Goal: Navigation & Orientation: Go to known website

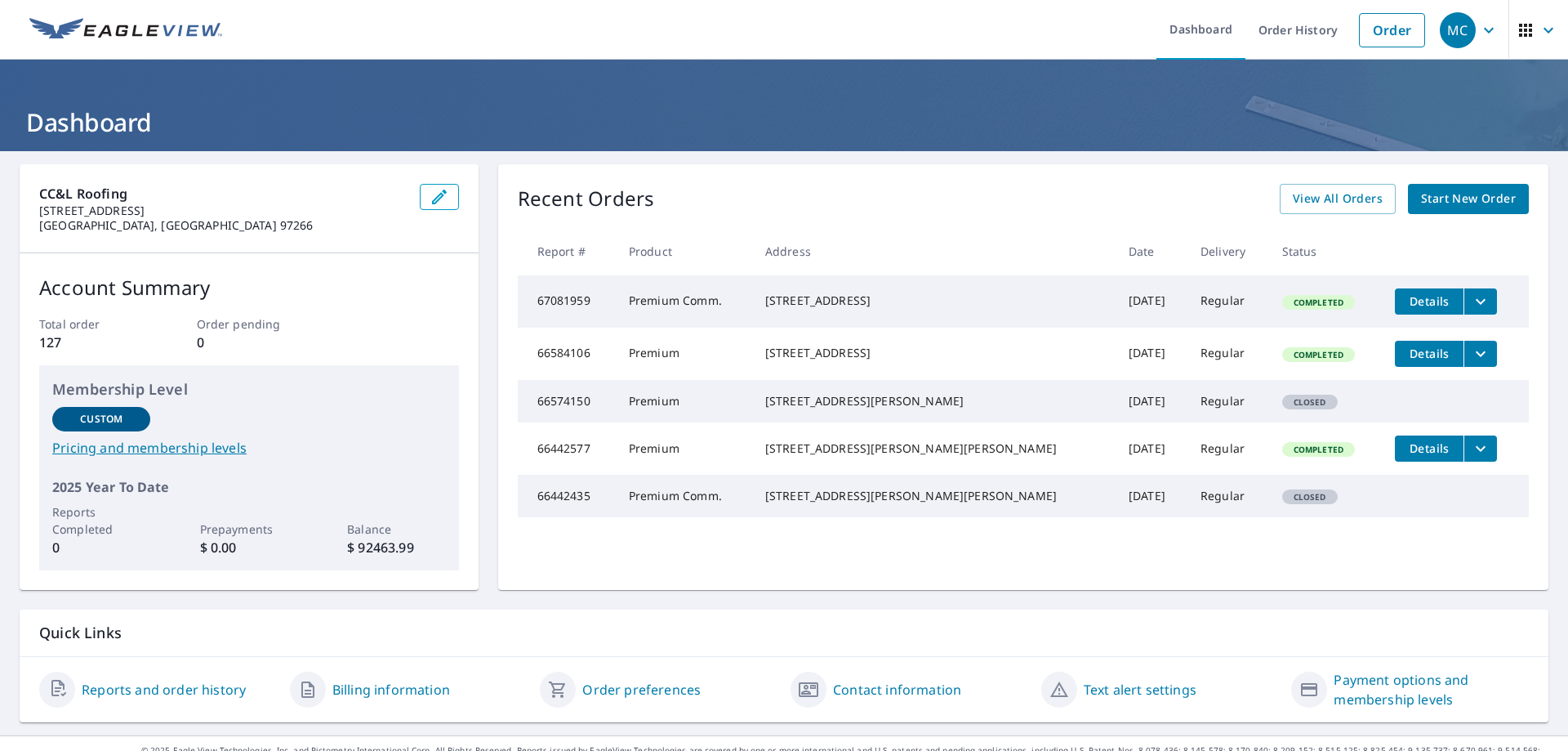
click at [1484, 31] on icon "button" at bounding box center [1489, 30] width 10 height 6
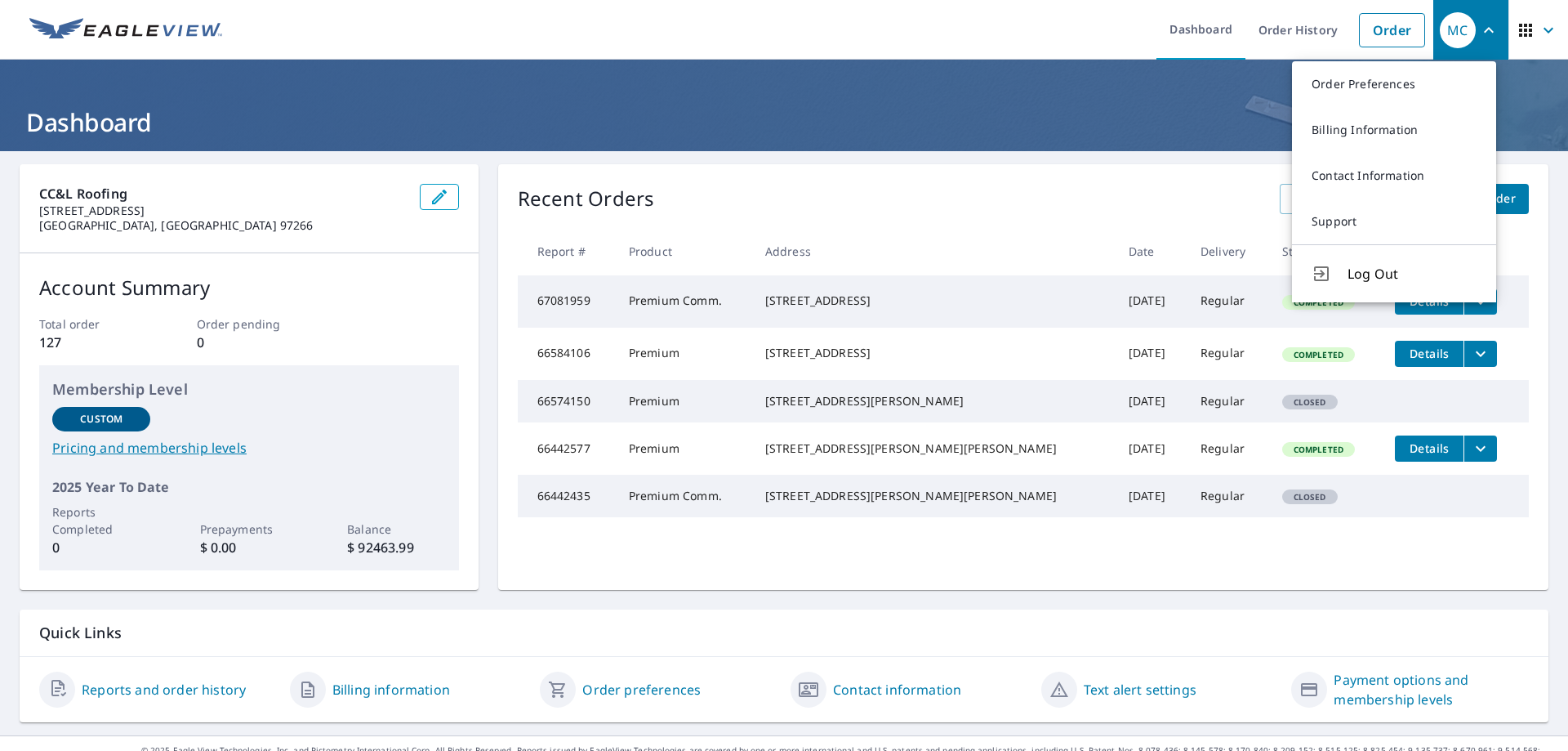
click at [1372, 278] on span "Log Out" at bounding box center [1412, 273] width 129 height 20
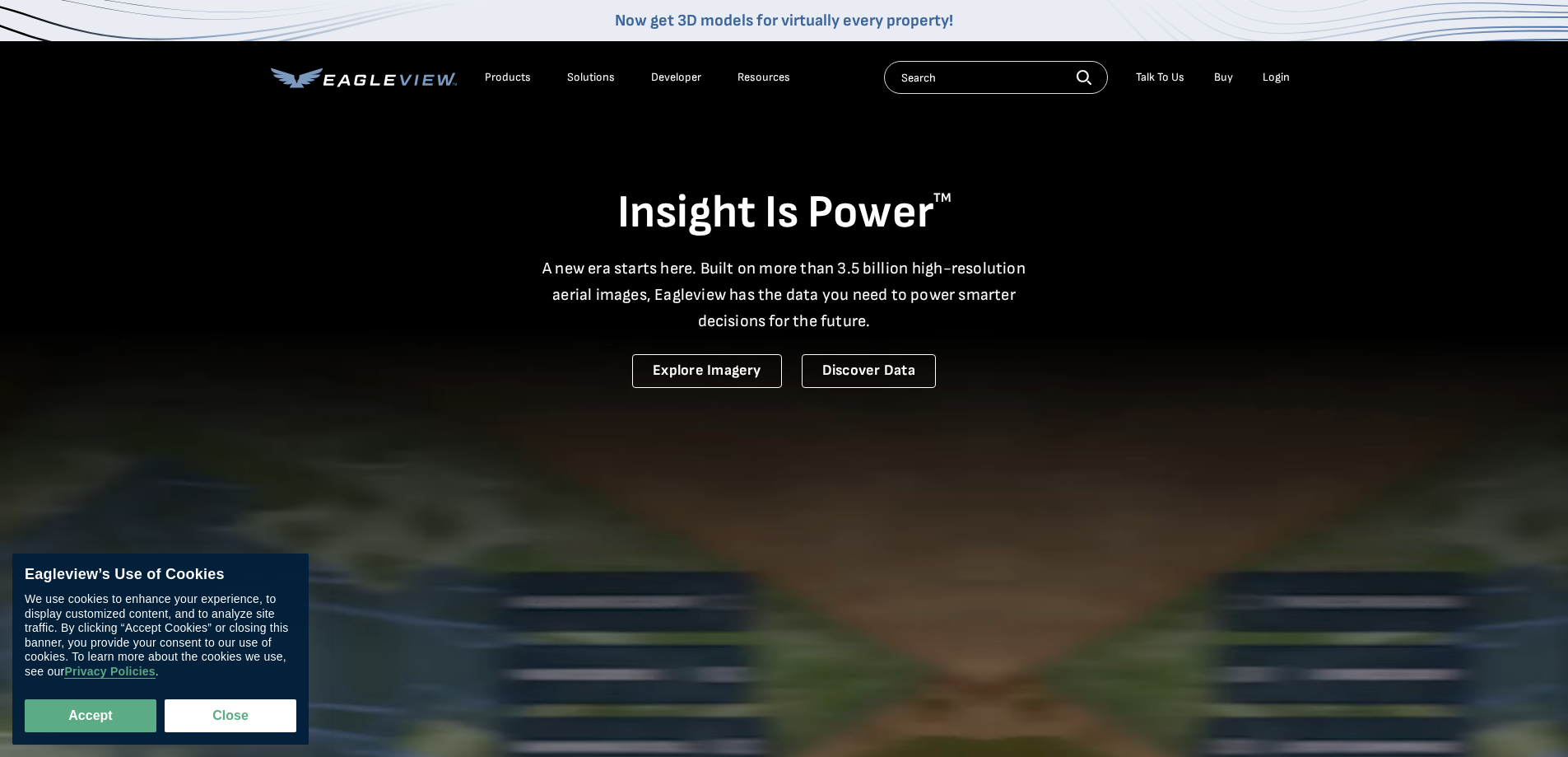
click at [1287, 80] on div "Login" at bounding box center [1276, 77] width 27 height 15
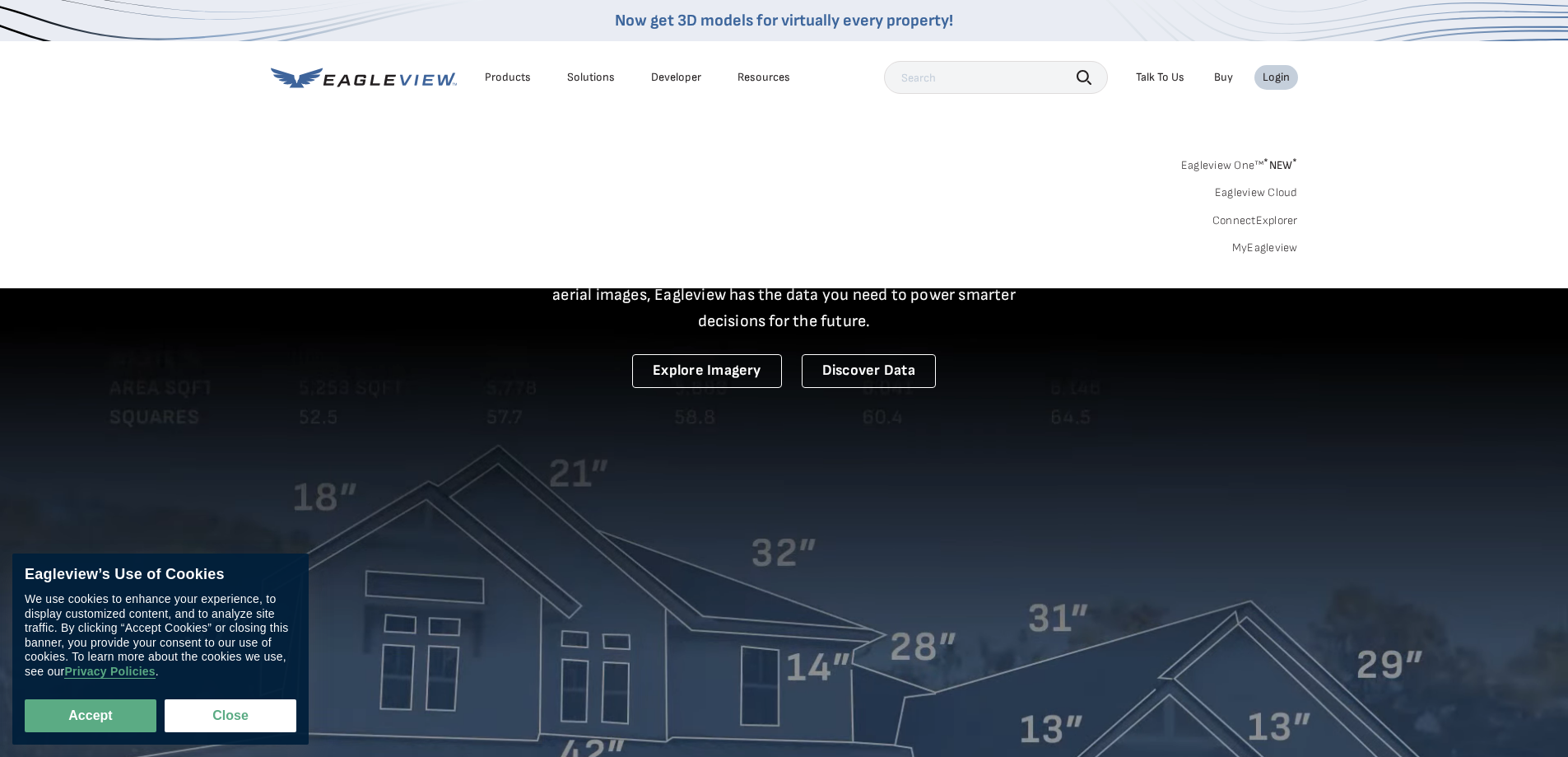
click at [1287, 79] on div "Login" at bounding box center [1276, 77] width 27 height 15
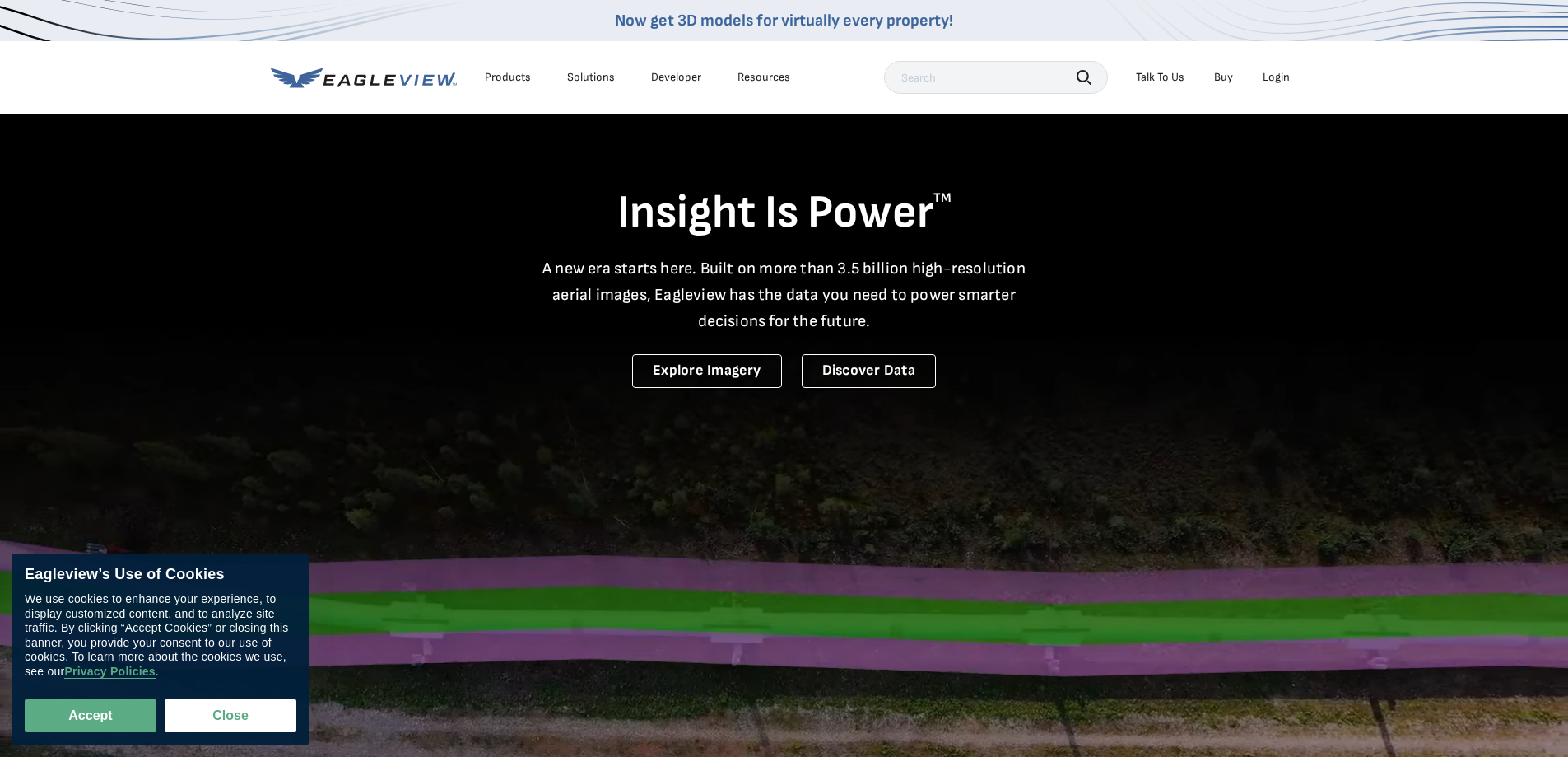
click at [1287, 79] on div "Login" at bounding box center [1276, 77] width 27 height 15
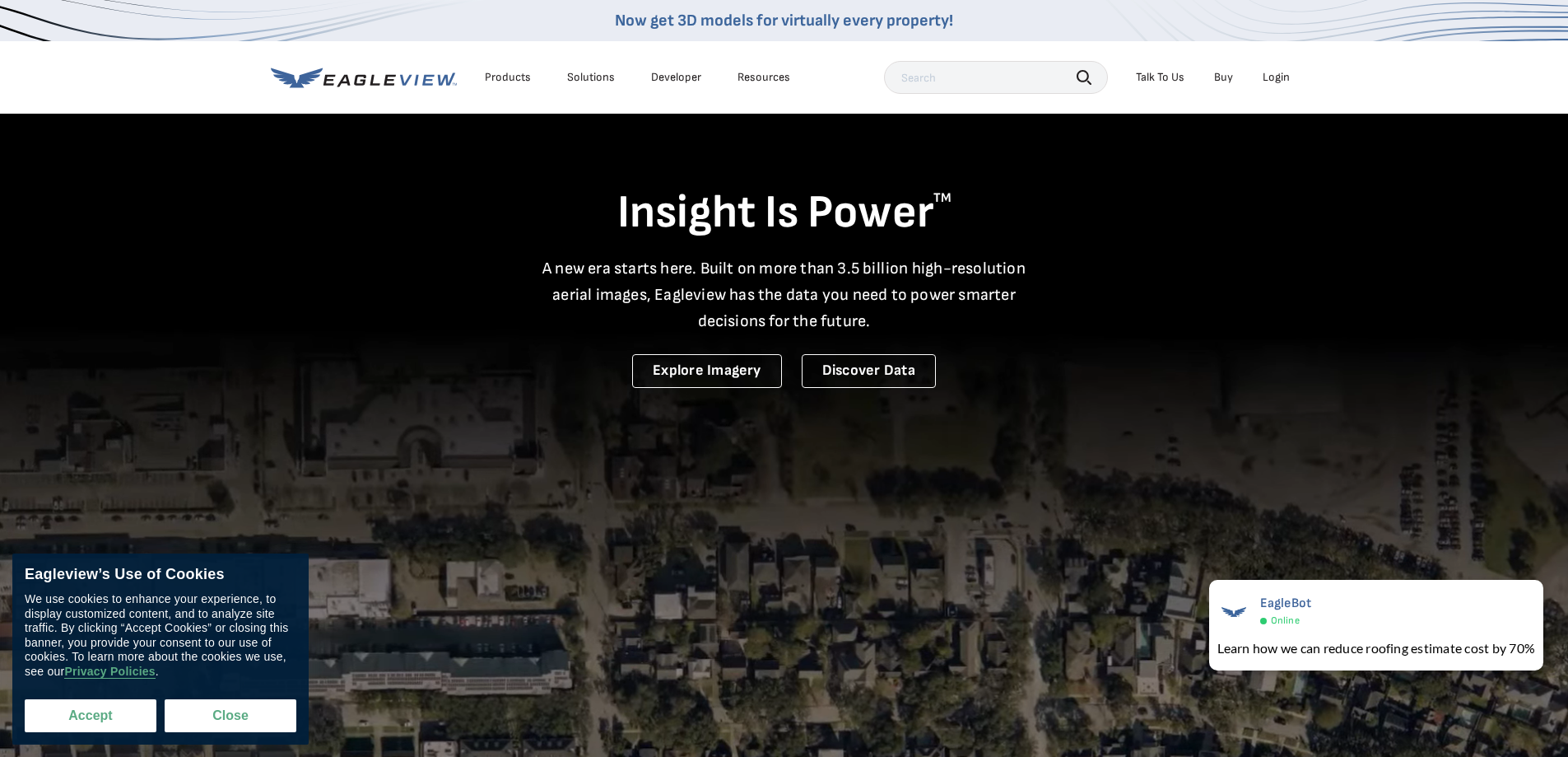
click at [111, 717] on button "Accept" at bounding box center [91, 715] width 132 height 33
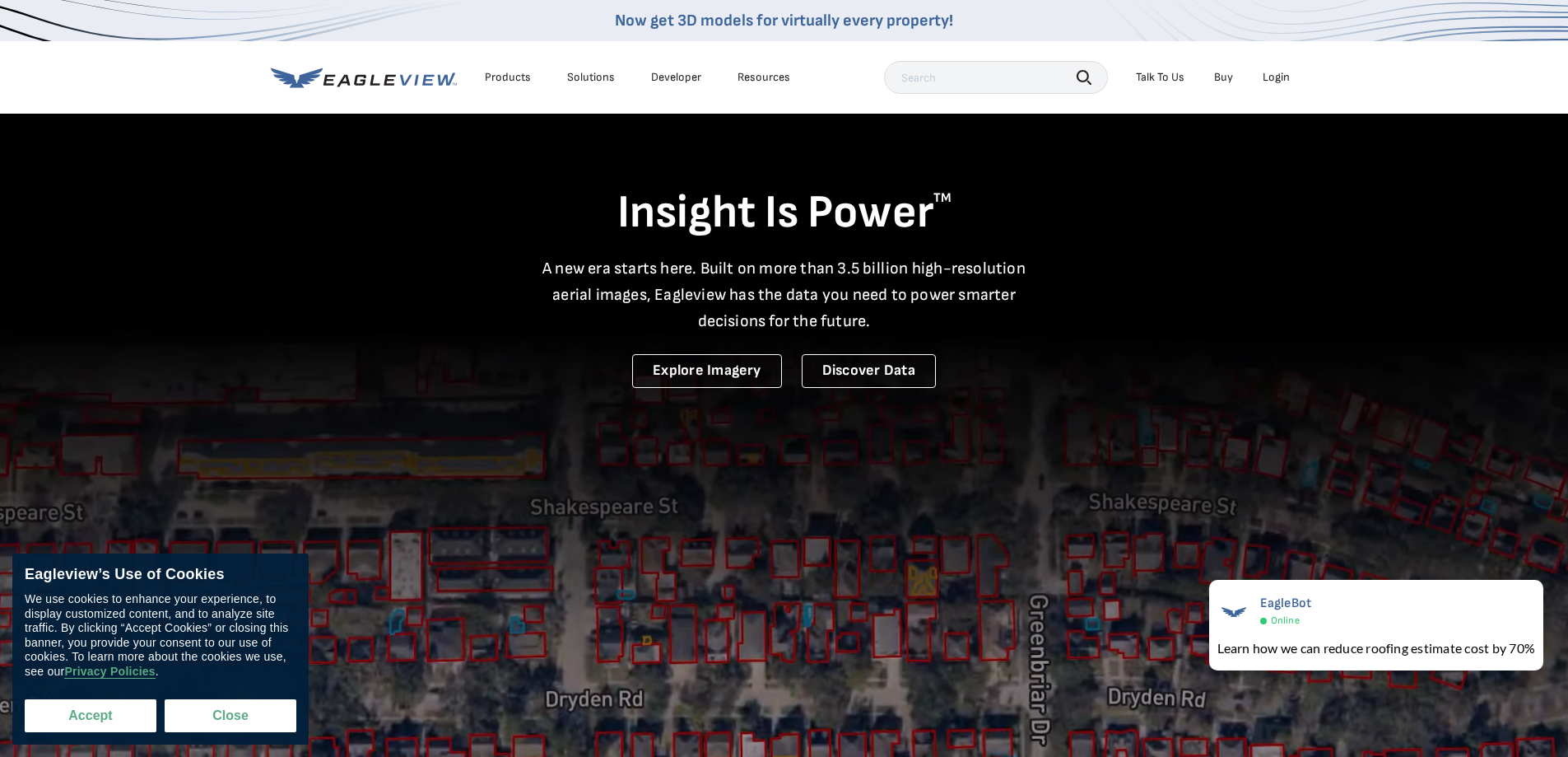
checkbox input "true"
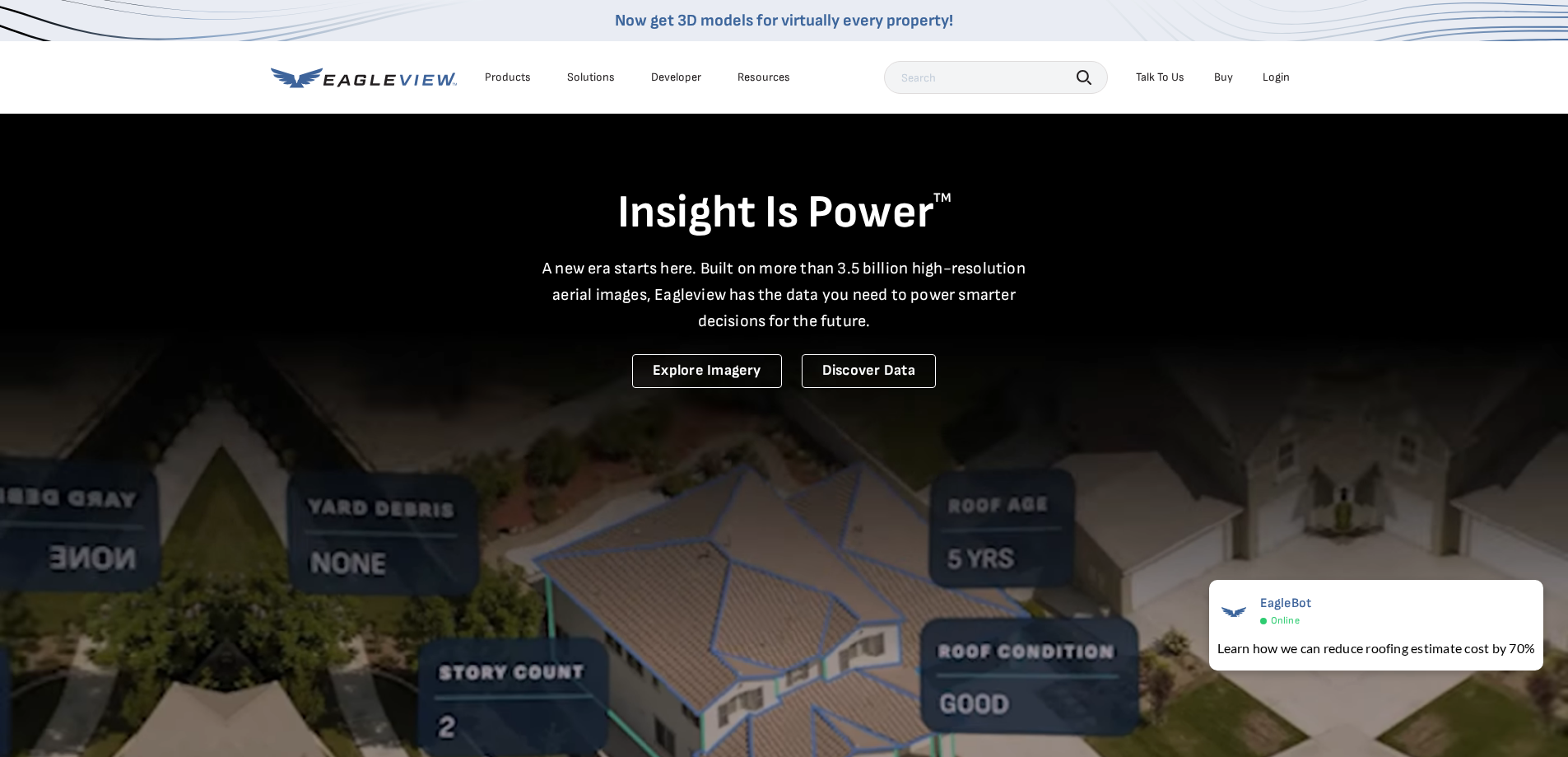
click at [1283, 72] on div "Login" at bounding box center [1276, 77] width 27 height 15
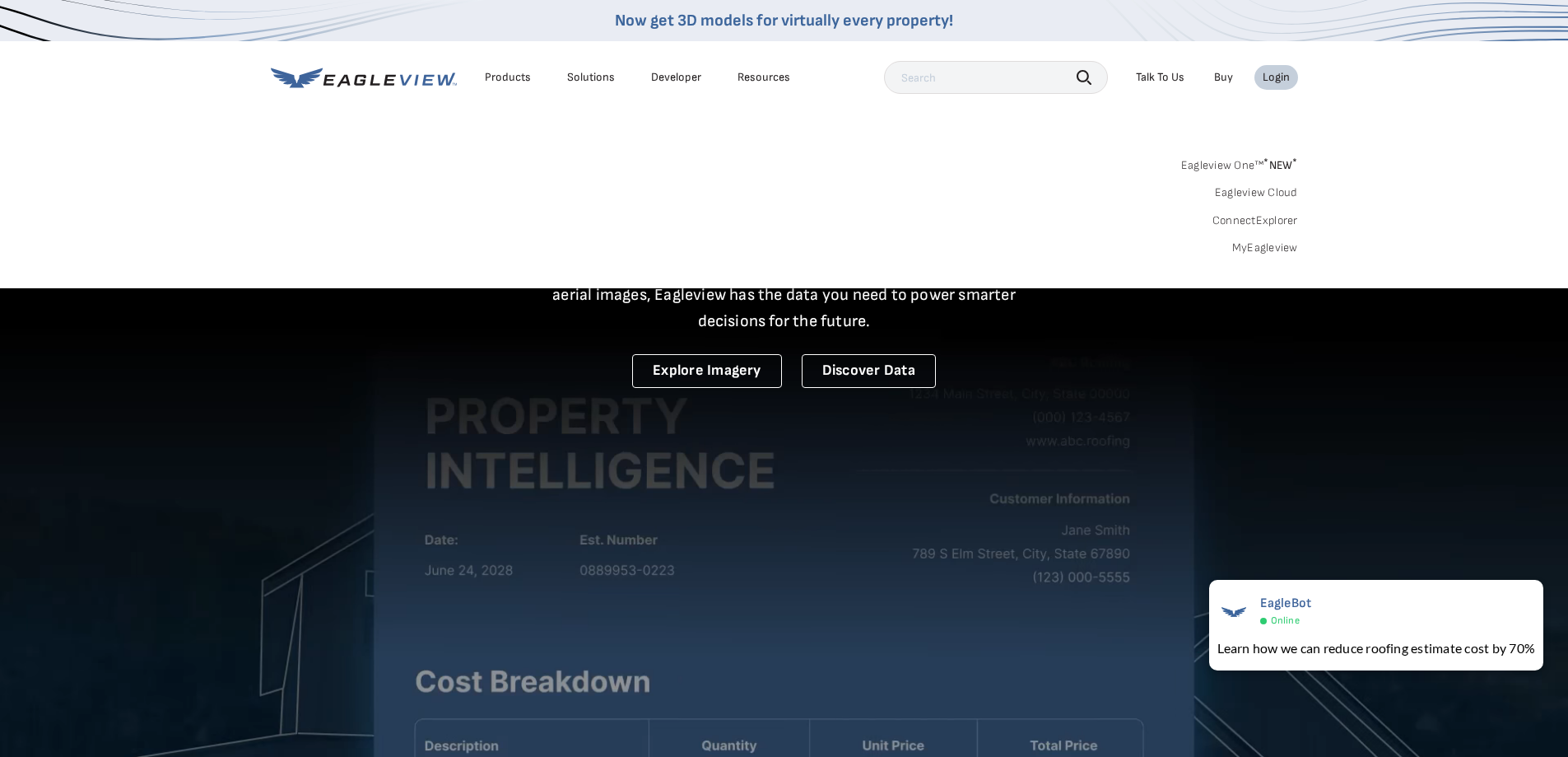
click at [1276, 247] on link "MyEagleview" at bounding box center [1265, 248] width 66 height 15
